Goal: Task Accomplishment & Management: Use online tool/utility

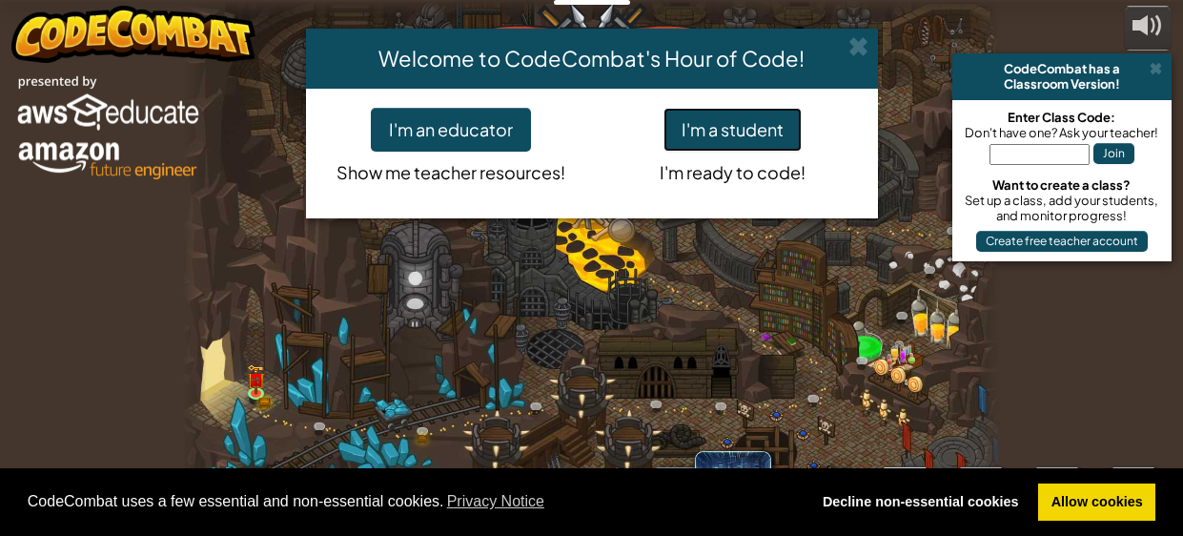
click at [733, 138] on button "I'm a student" at bounding box center [733, 130] width 138 height 44
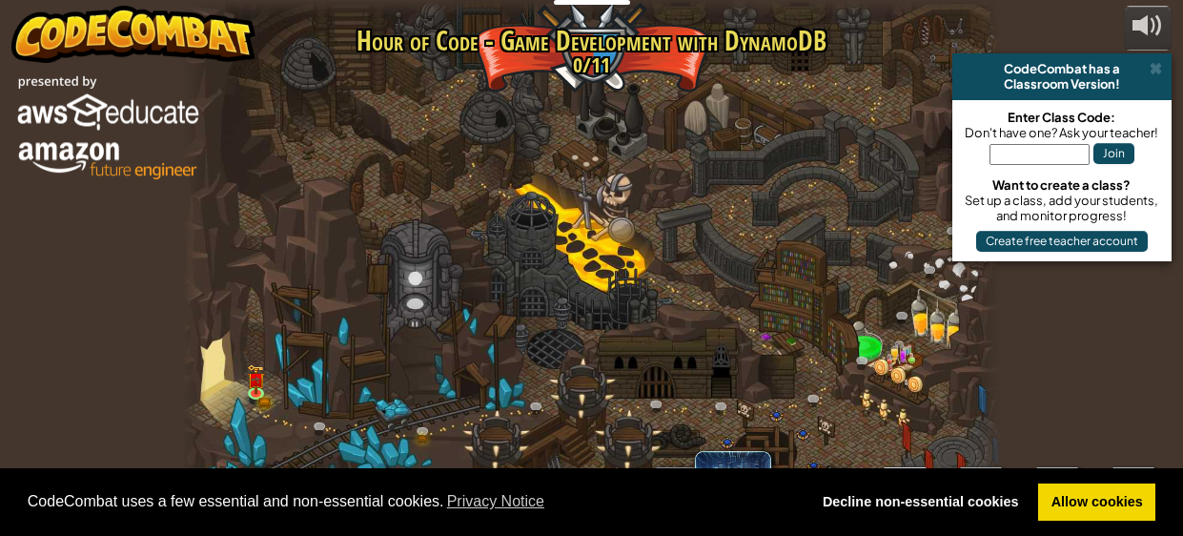
click at [733, 138] on div at bounding box center [592, 268] width 820 height 536
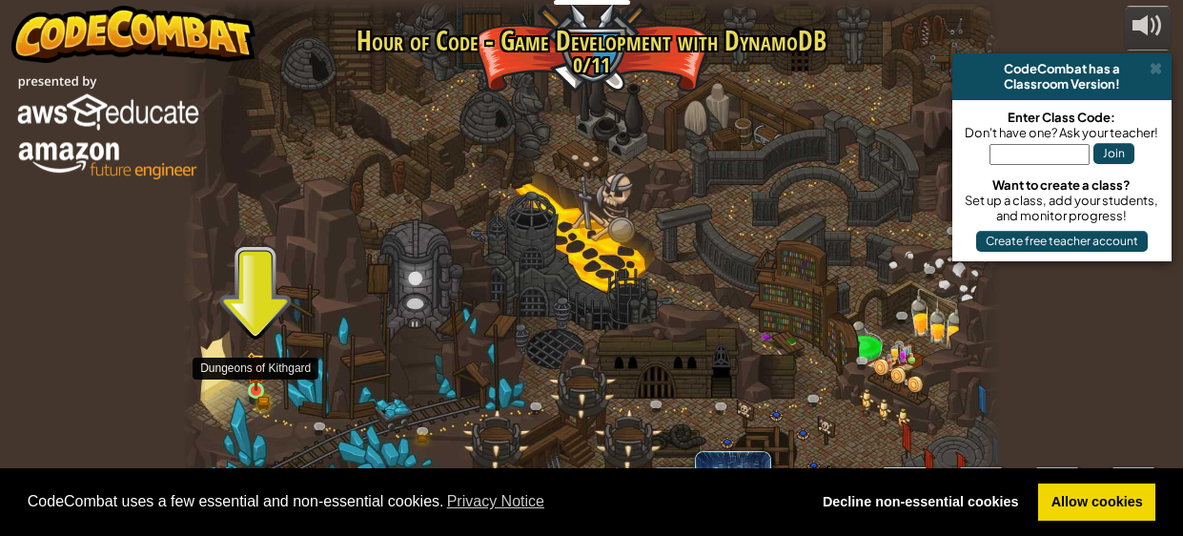
click at [252, 376] on img at bounding box center [256, 372] width 10 height 10
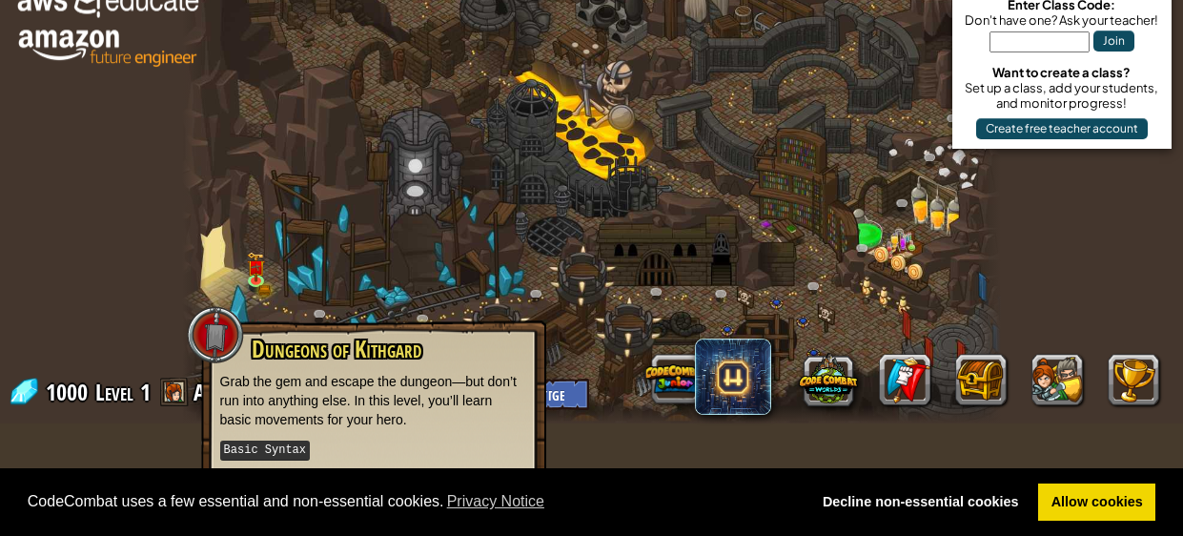
scroll to position [123, 0]
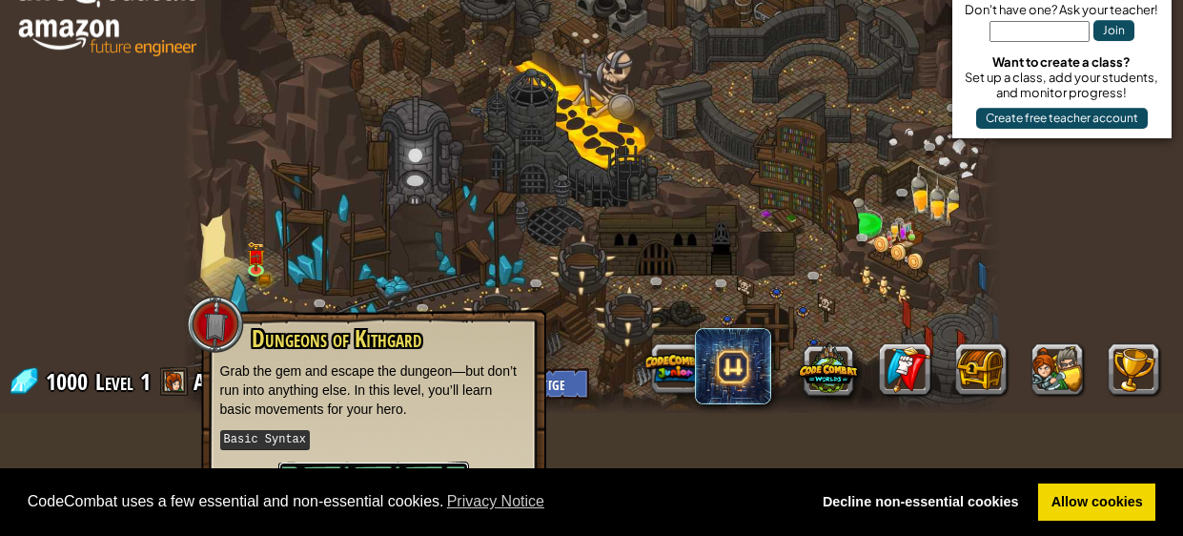
click at [339, 462] on button "Play" at bounding box center [373, 490] width 191 height 57
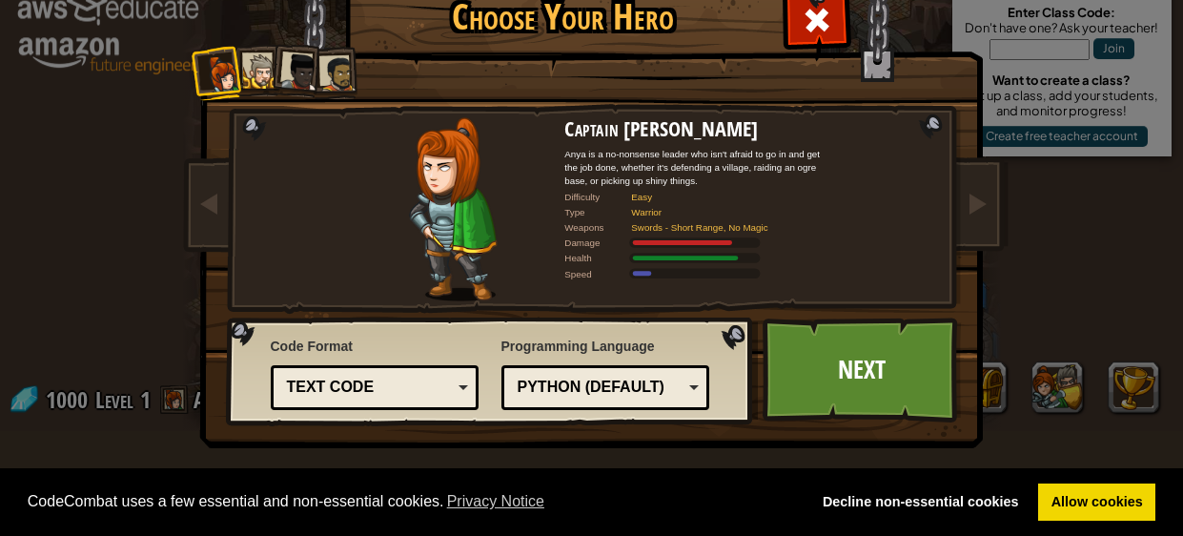
scroll to position [104, 0]
click at [845, 407] on link "Next" at bounding box center [862, 370] width 199 height 105
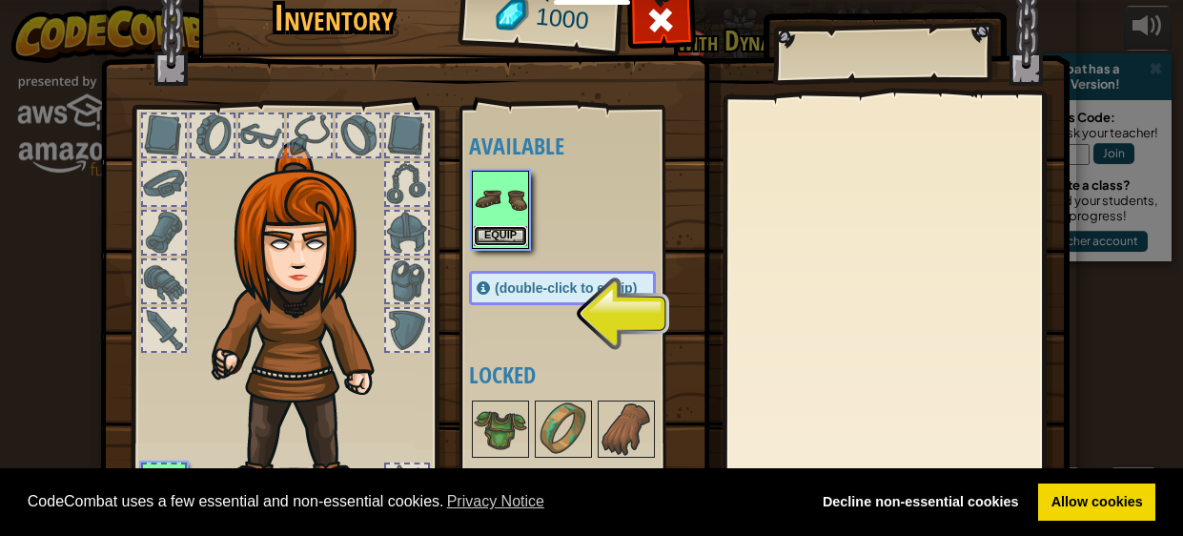
scroll to position [0, 0]
click at [485, 243] on button "Equip" at bounding box center [500, 236] width 53 height 20
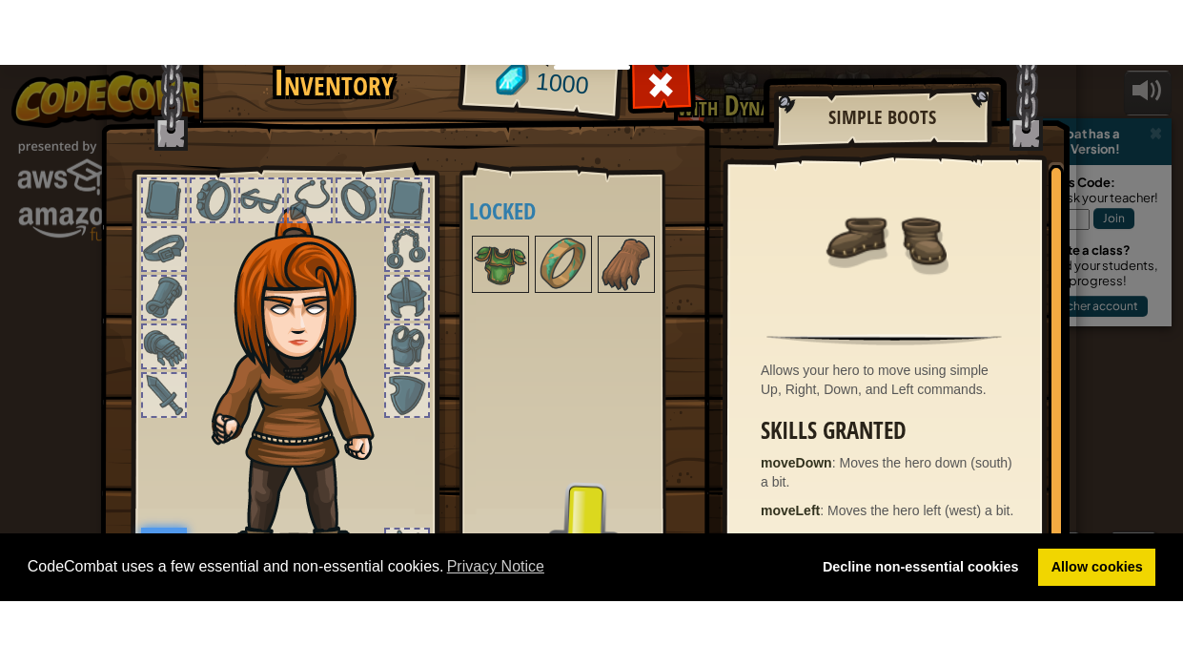
scroll to position [121, 0]
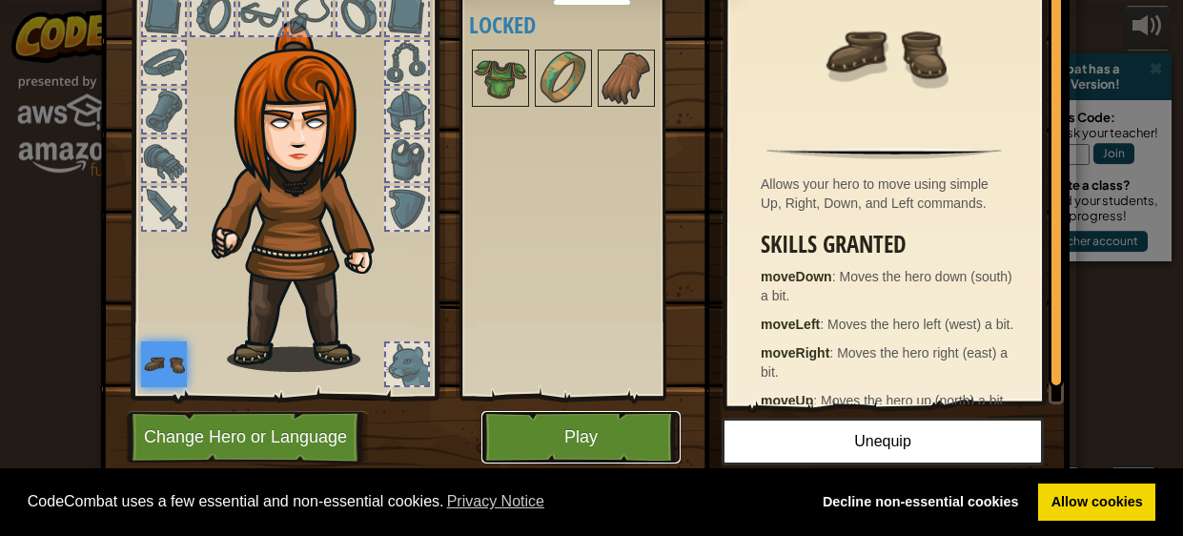
click at [612, 440] on button "Play" at bounding box center [581, 437] width 199 height 52
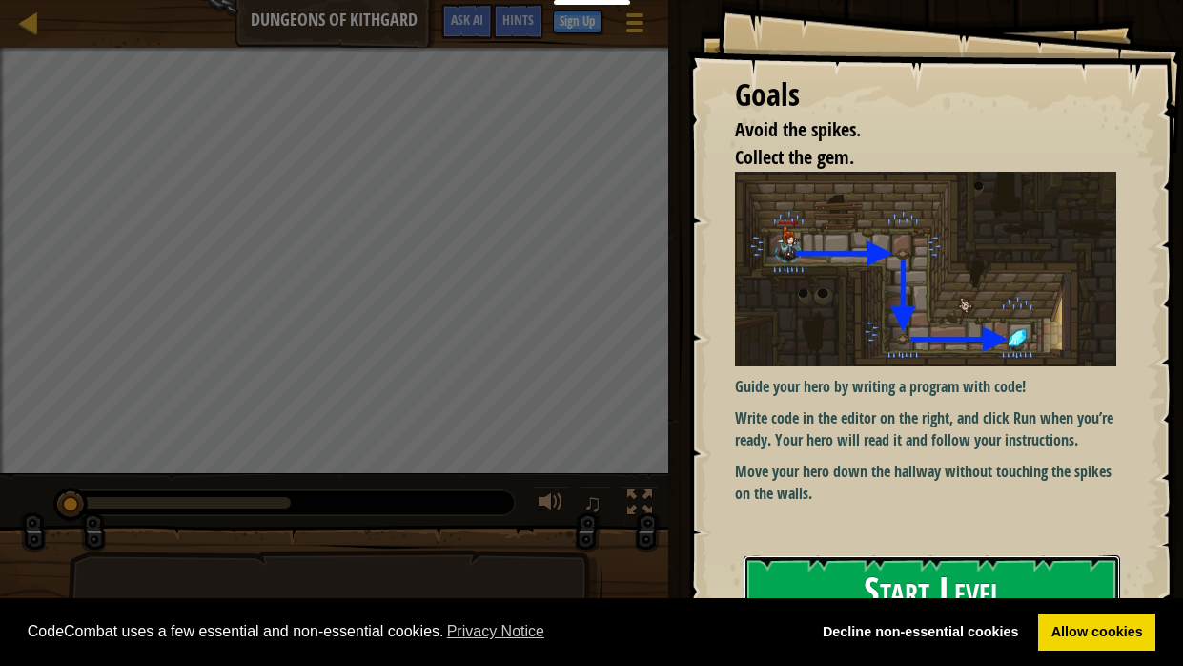
click at [824, 535] on button "Start Level" at bounding box center [932, 592] width 377 height 75
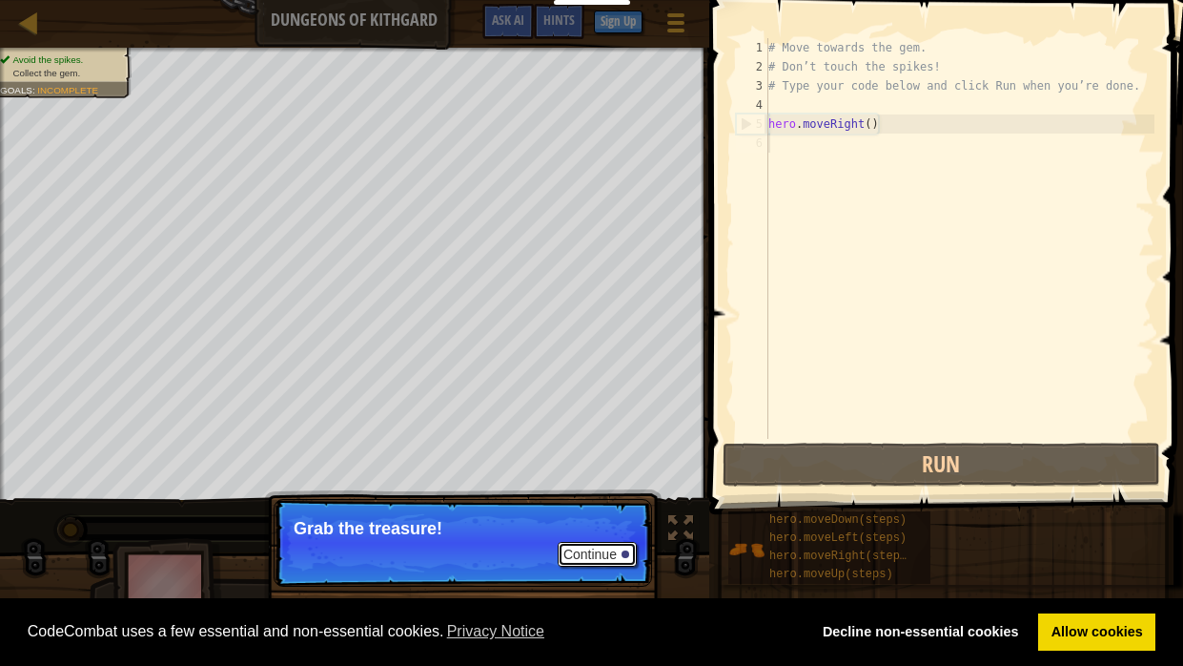
click at [594, 535] on button "Continue" at bounding box center [597, 554] width 79 height 25
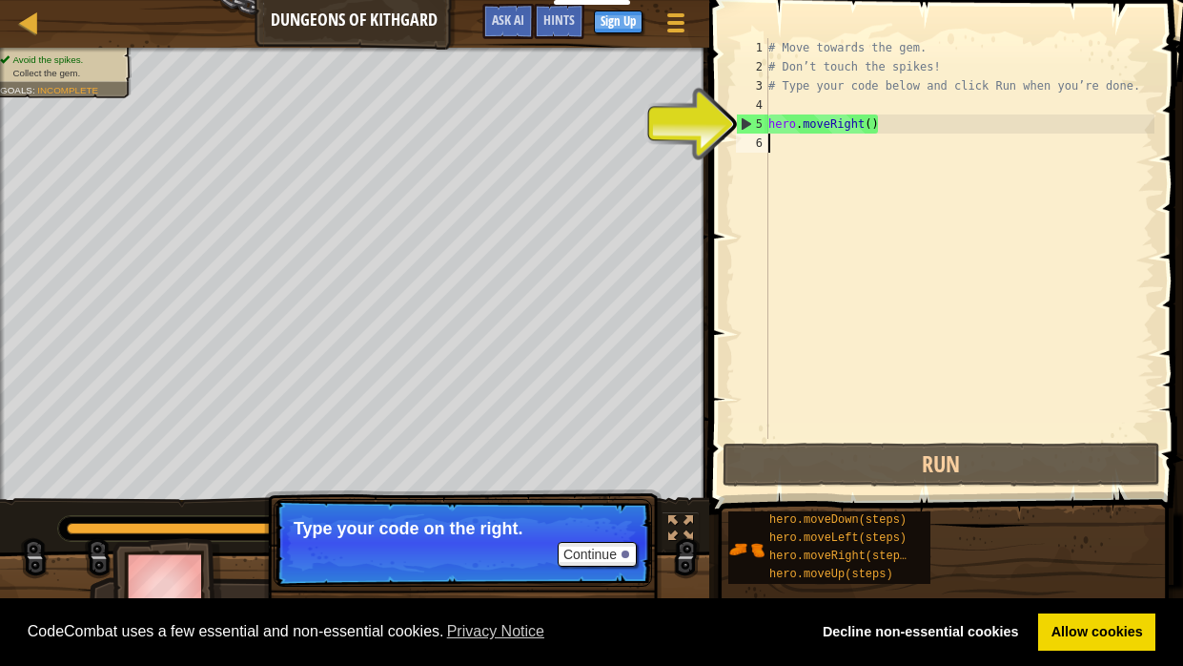
click at [836, 137] on div "# Move towards the gem. # Don’t touch the spikes! # Type your code below and cl…" at bounding box center [960, 257] width 390 height 439
click at [932, 123] on div "# Move towards the gem. # Don’t touch the spikes! # Type your code below and cl…" at bounding box center [960, 257] width 390 height 439
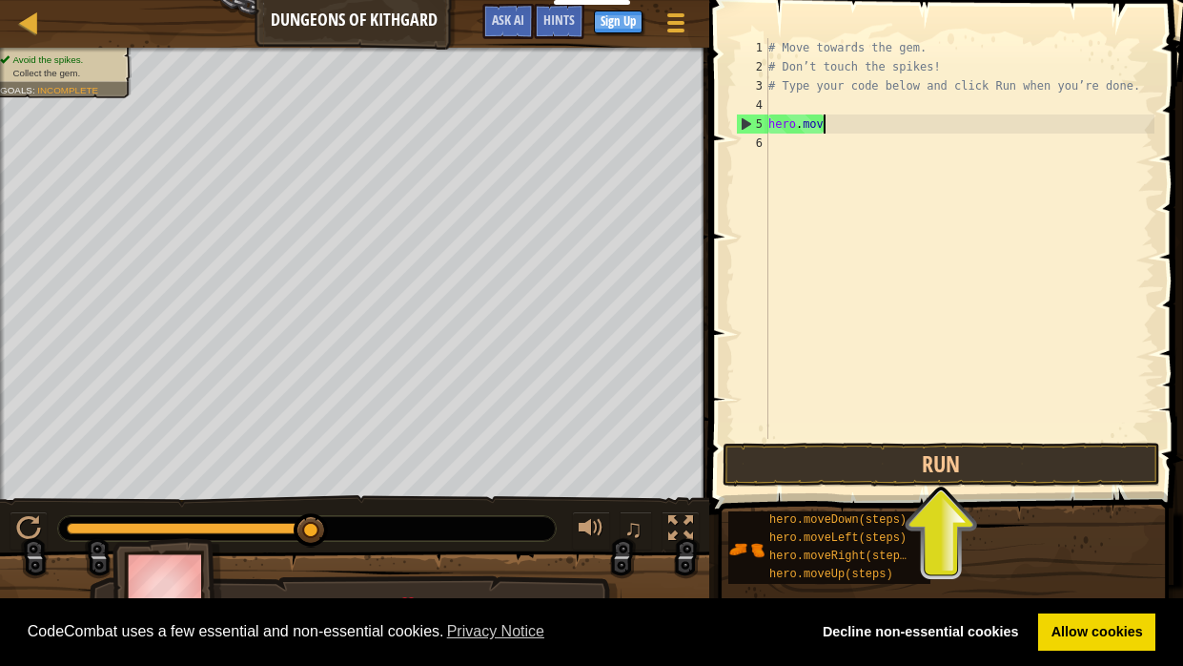
scroll to position [9, 1]
type textarea "h"
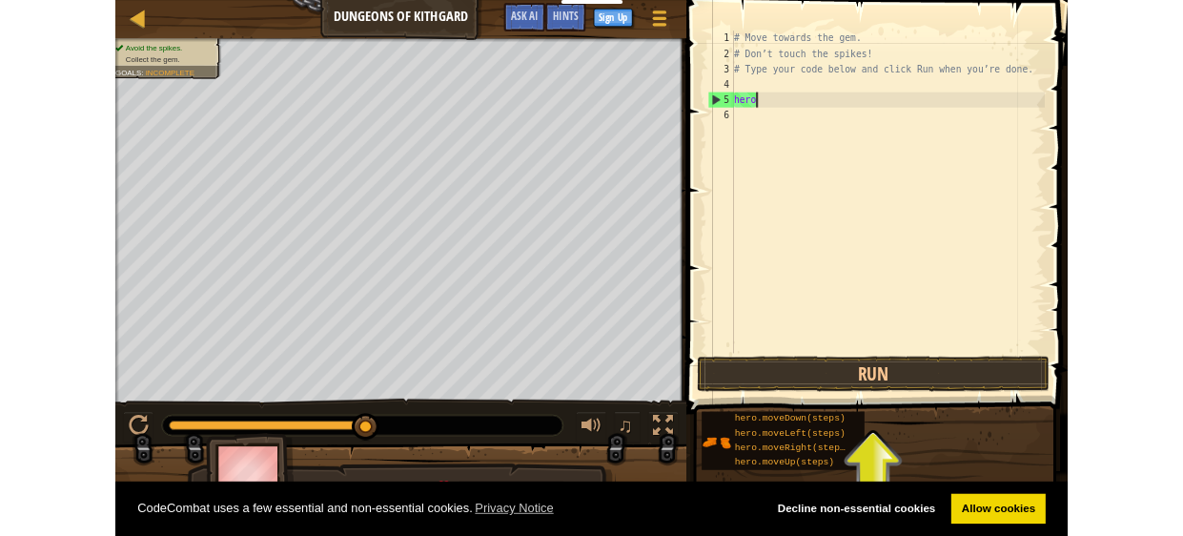
scroll to position [9, 0]
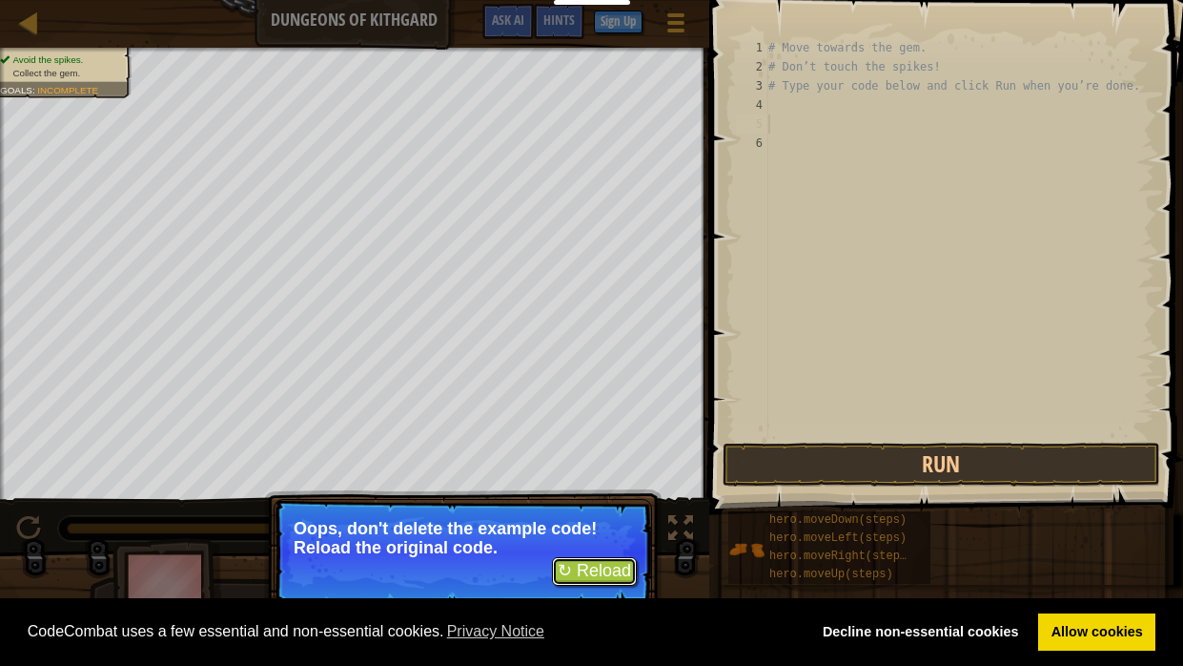
click at [556, 535] on button "↻ Reload" at bounding box center [594, 571] width 85 height 29
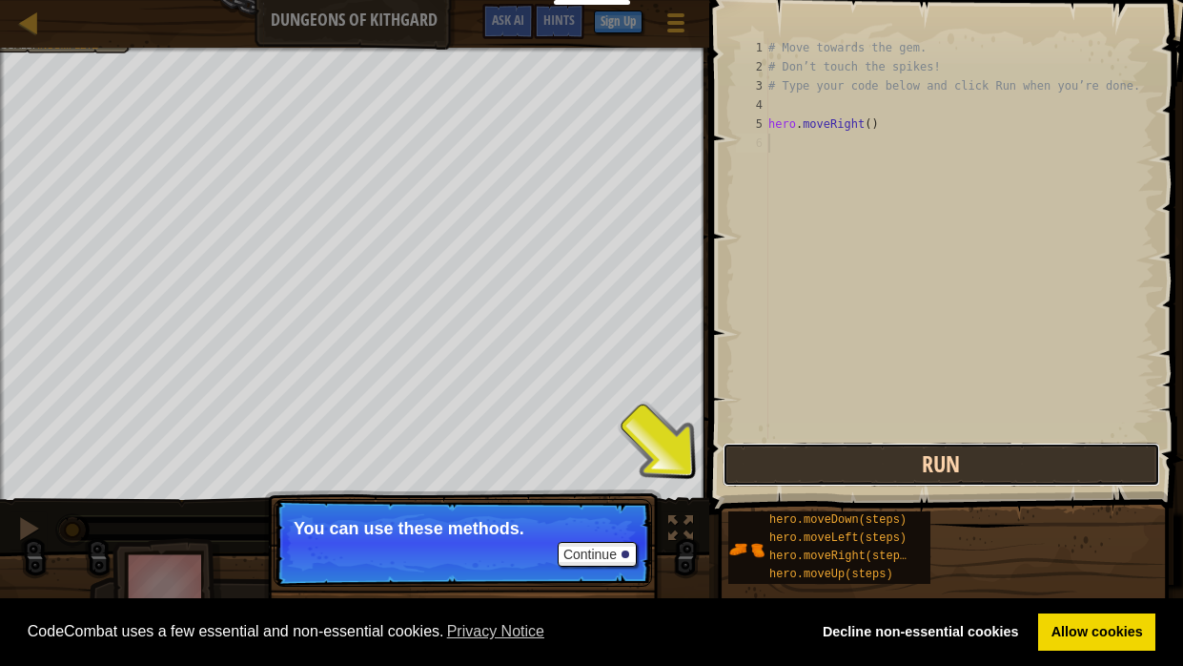
click at [804, 461] on button "Run" at bounding box center [942, 464] width 438 height 44
click at [804, 460] on button "Run" at bounding box center [942, 464] width 438 height 44
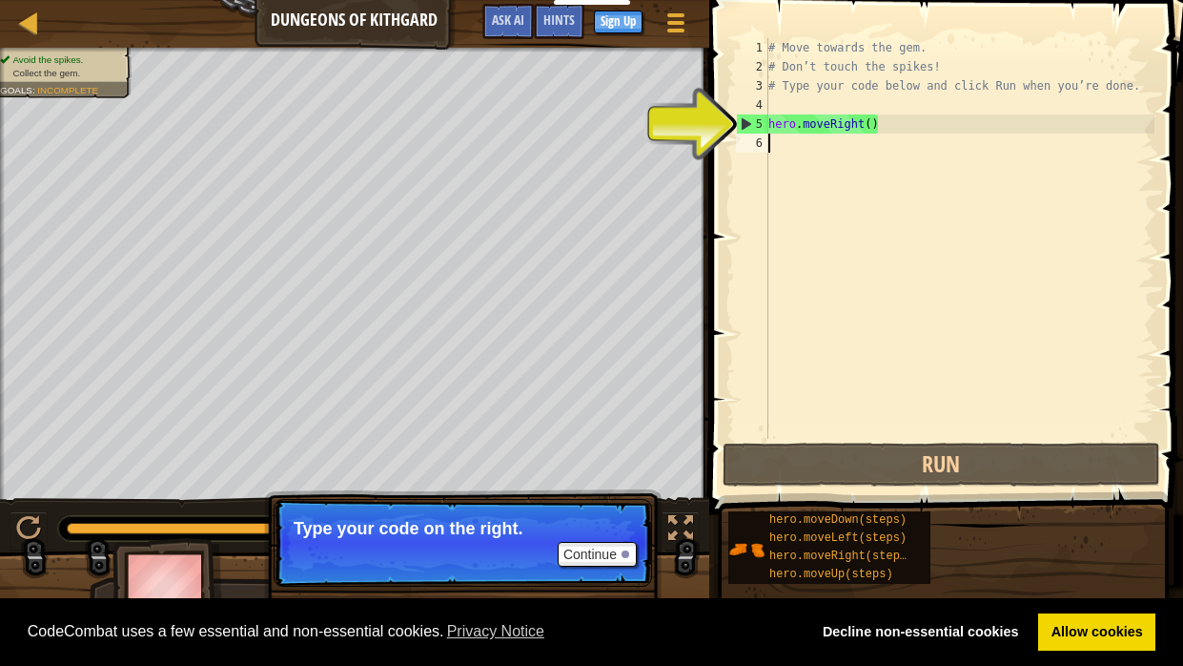
type textarea "m"
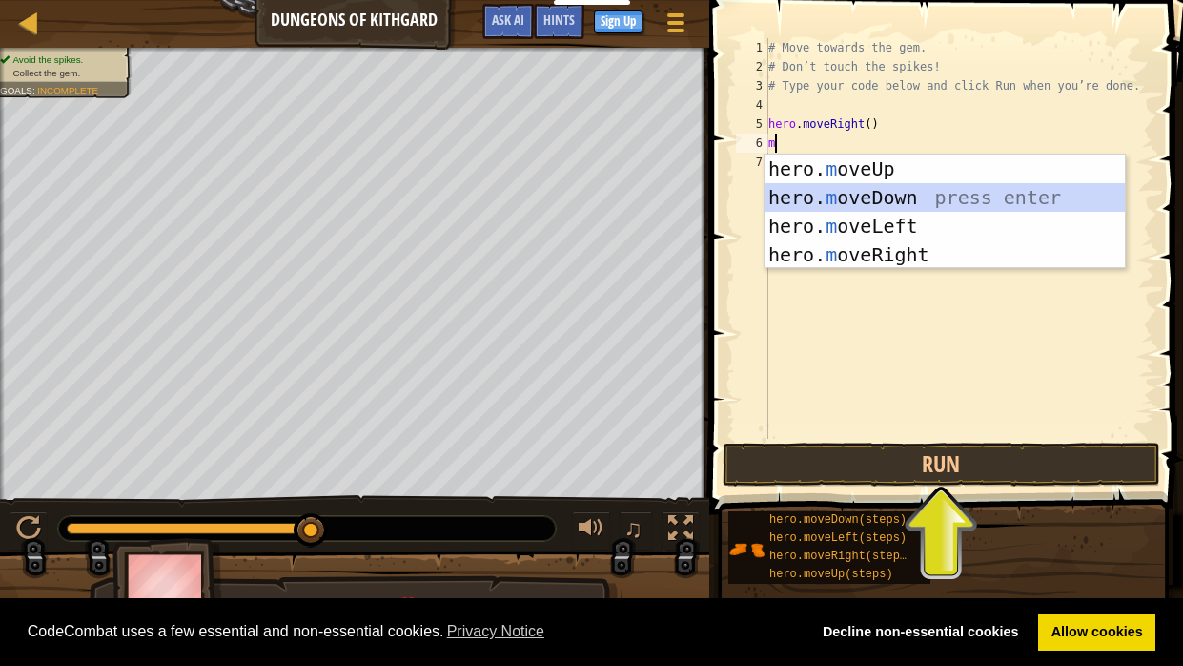
click at [841, 196] on div "hero. m oveUp press enter hero. m oveDown press enter hero. m oveLeft press ent…" at bounding box center [945, 240] width 360 height 172
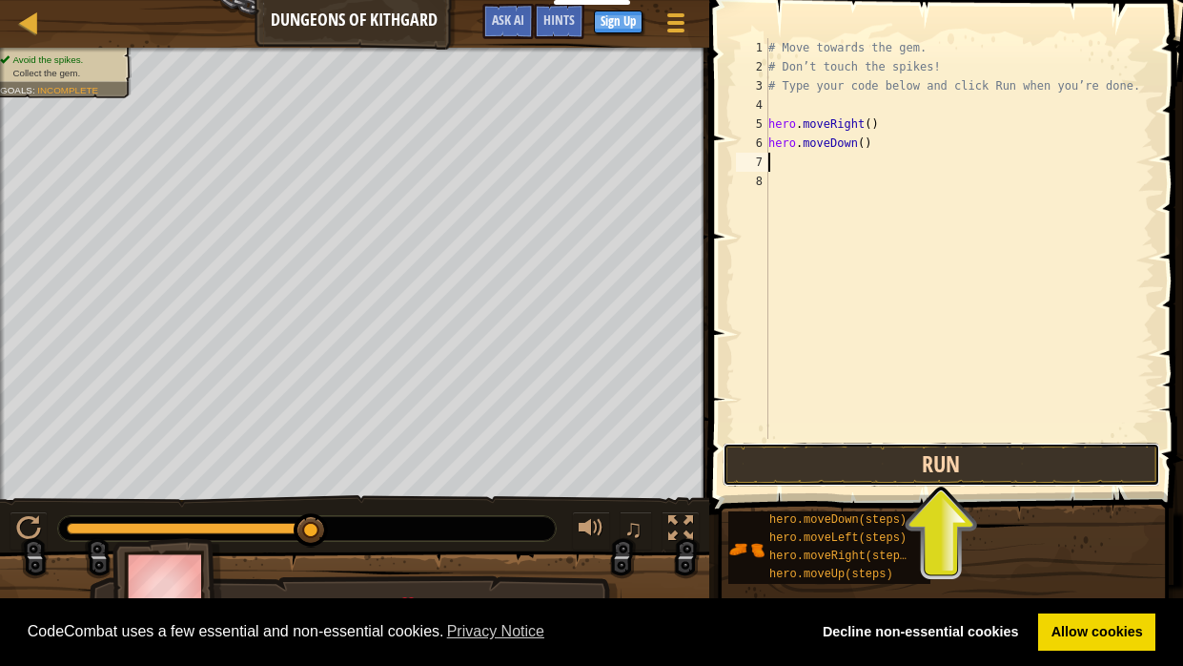
click at [810, 460] on button "Run" at bounding box center [942, 464] width 438 height 44
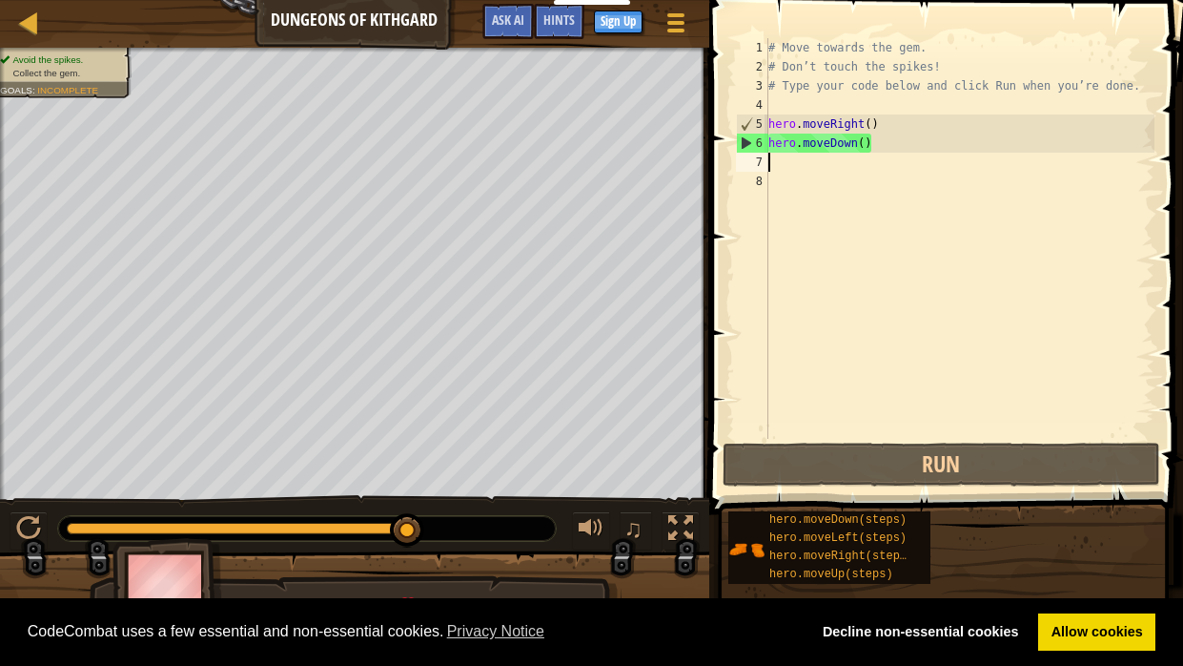
click at [769, 147] on div "6" at bounding box center [752, 142] width 31 height 19
type textarea "hero.moveDown()"
click at [766, 153] on div "7" at bounding box center [752, 162] width 32 height 19
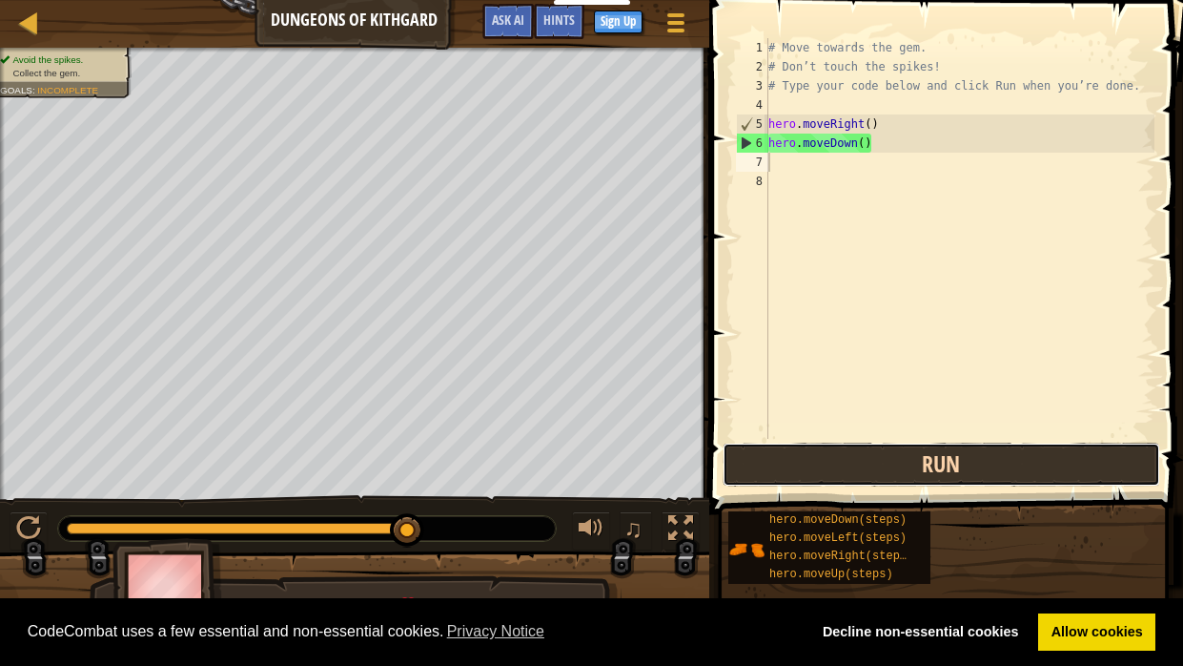
click at [756, 451] on button "Run" at bounding box center [942, 464] width 438 height 44
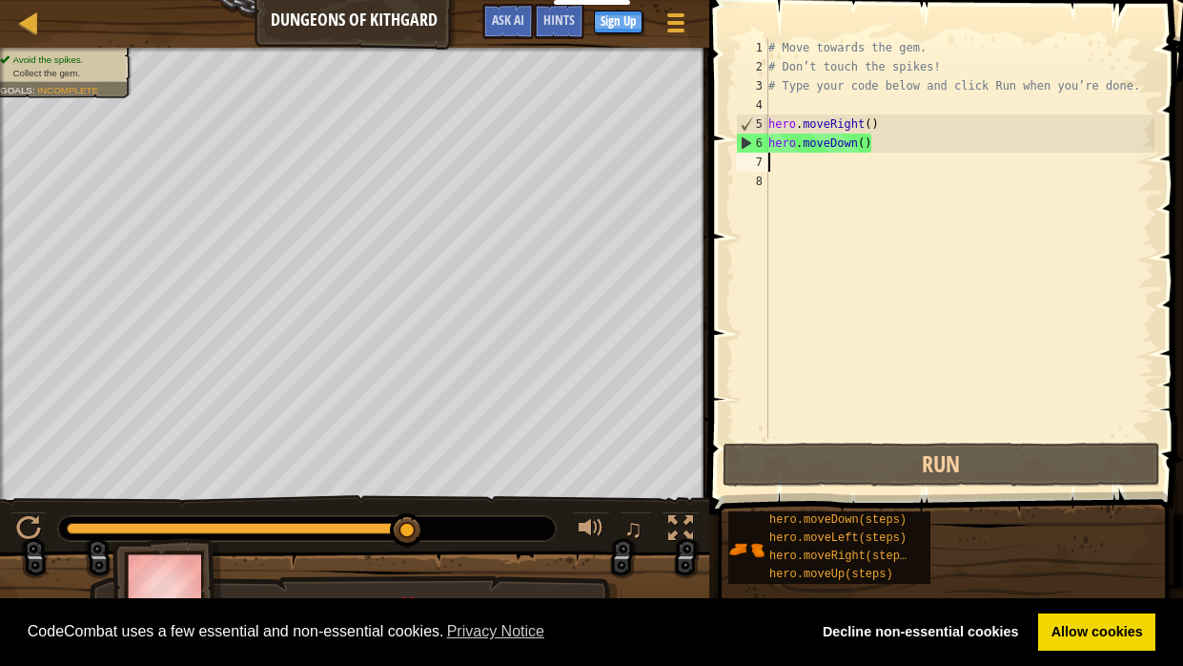
type textarea "m"
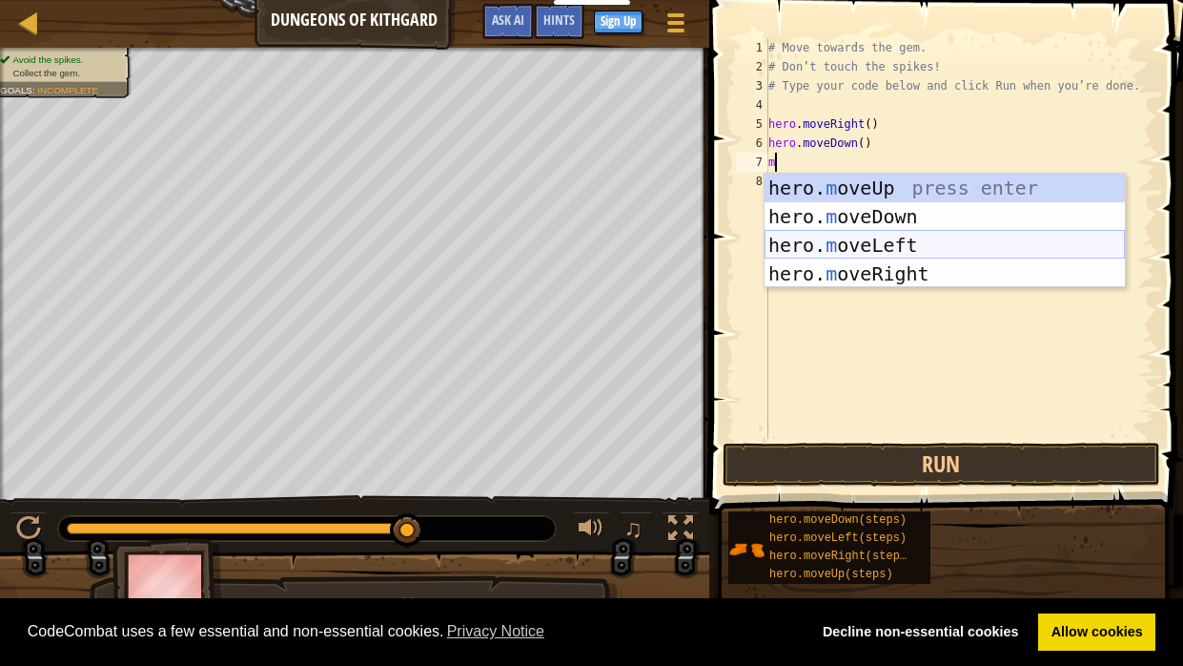
click at [864, 234] on div "hero. m oveUp press enter hero. m oveDown press enter hero. m oveLeft press ent…" at bounding box center [945, 260] width 360 height 172
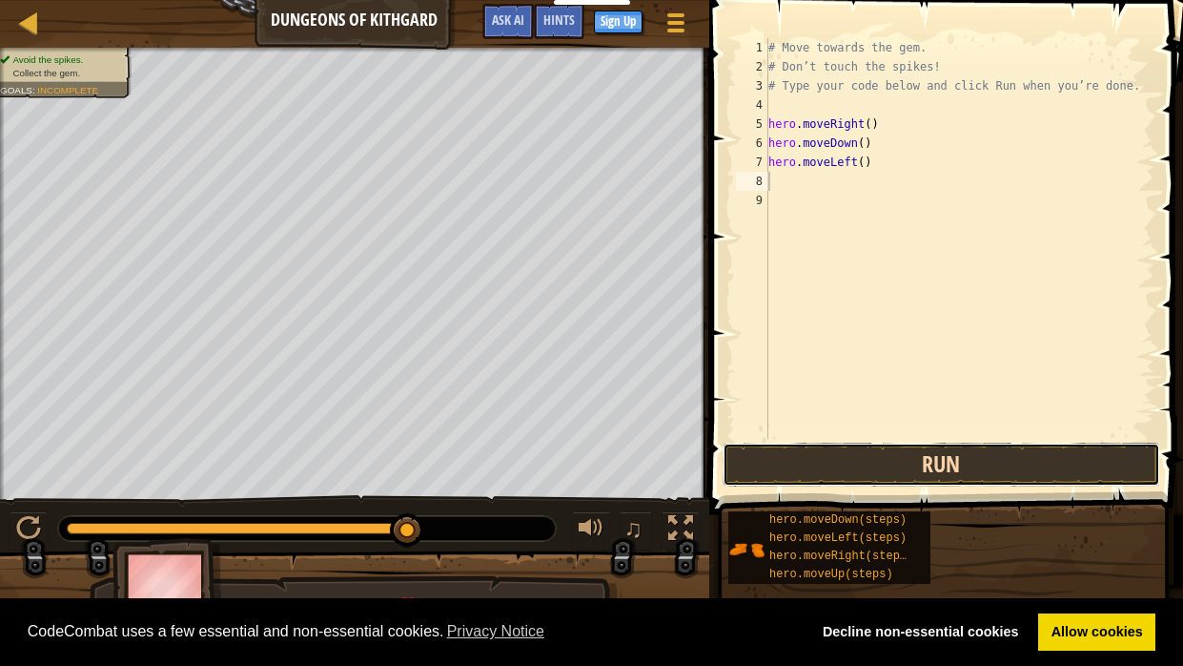
click at [828, 442] on button "Run" at bounding box center [942, 464] width 438 height 44
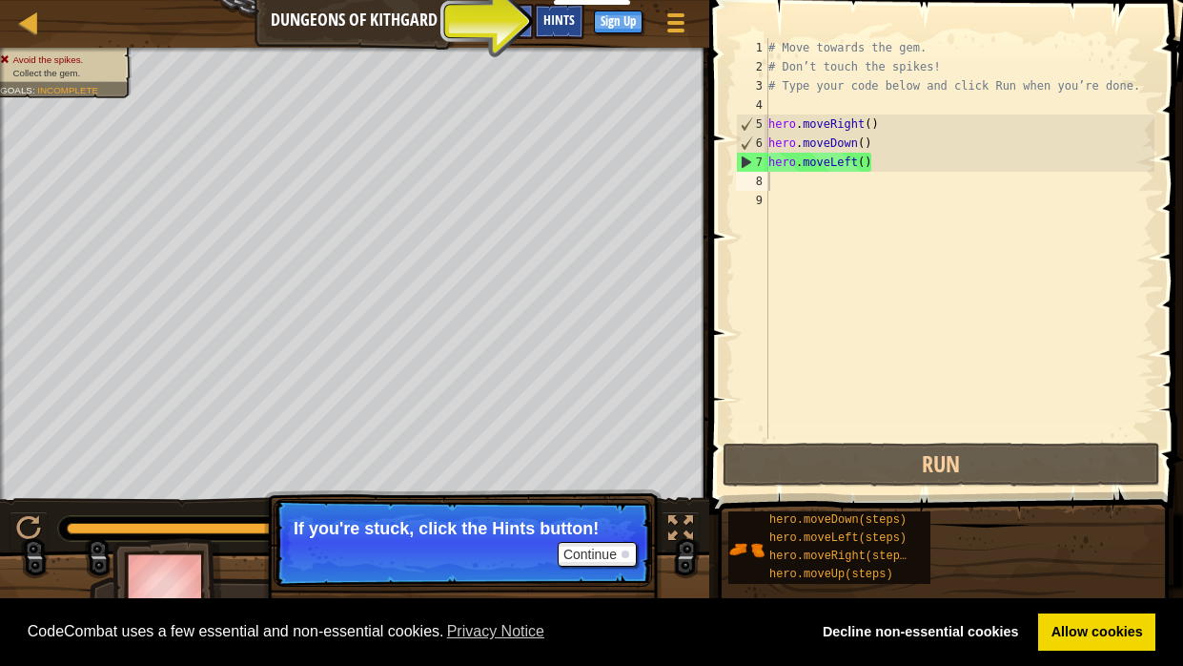
click at [565, 21] on span "Hints" at bounding box center [559, 19] width 31 height 18
